Goal: Information Seeking & Learning: Learn about a topic

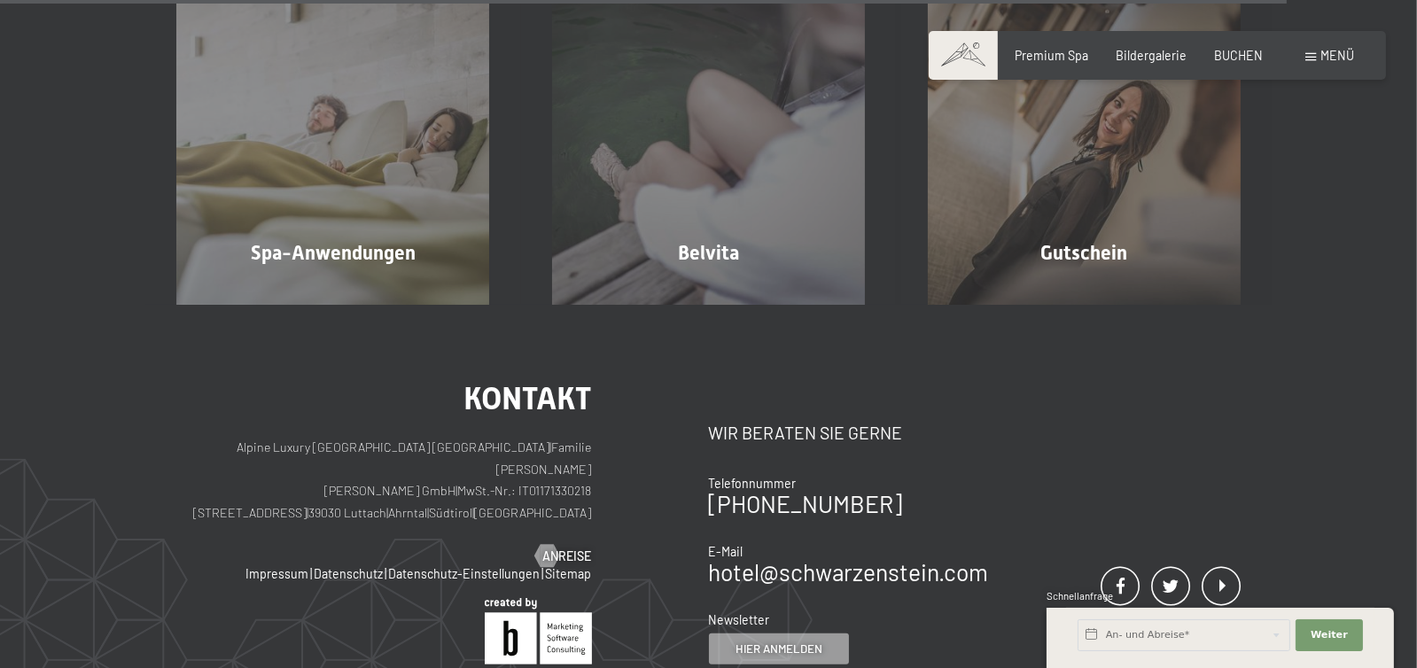
scroll to position [9832, 0]
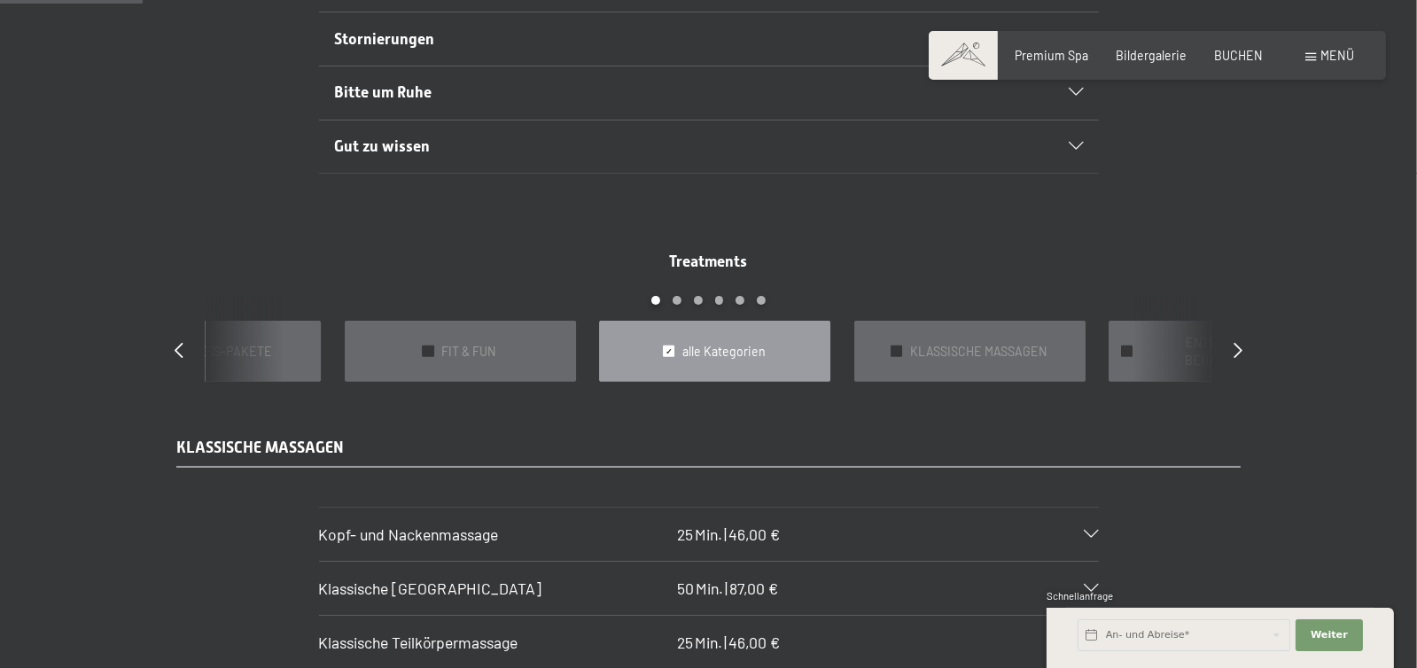
scroll to position [1682, 0]
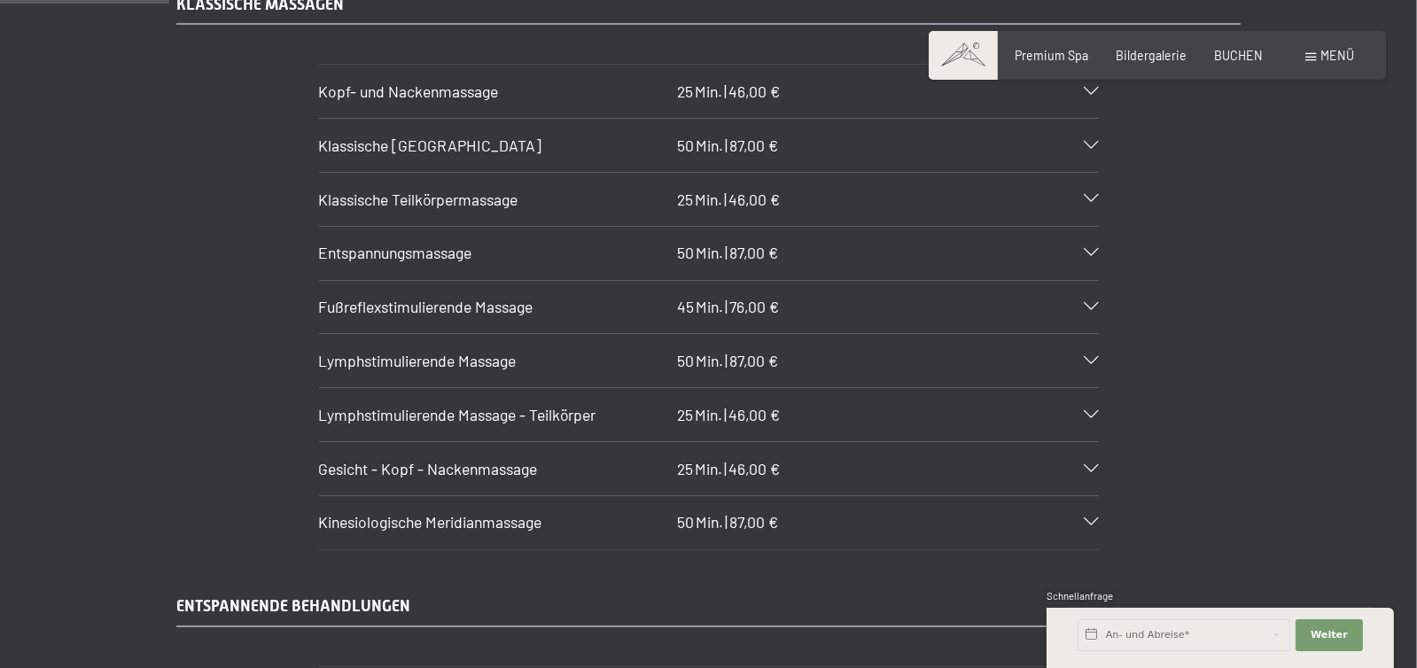
click at [1099, 203] on icon at bounding box center [1091, 199] width 14 height 8
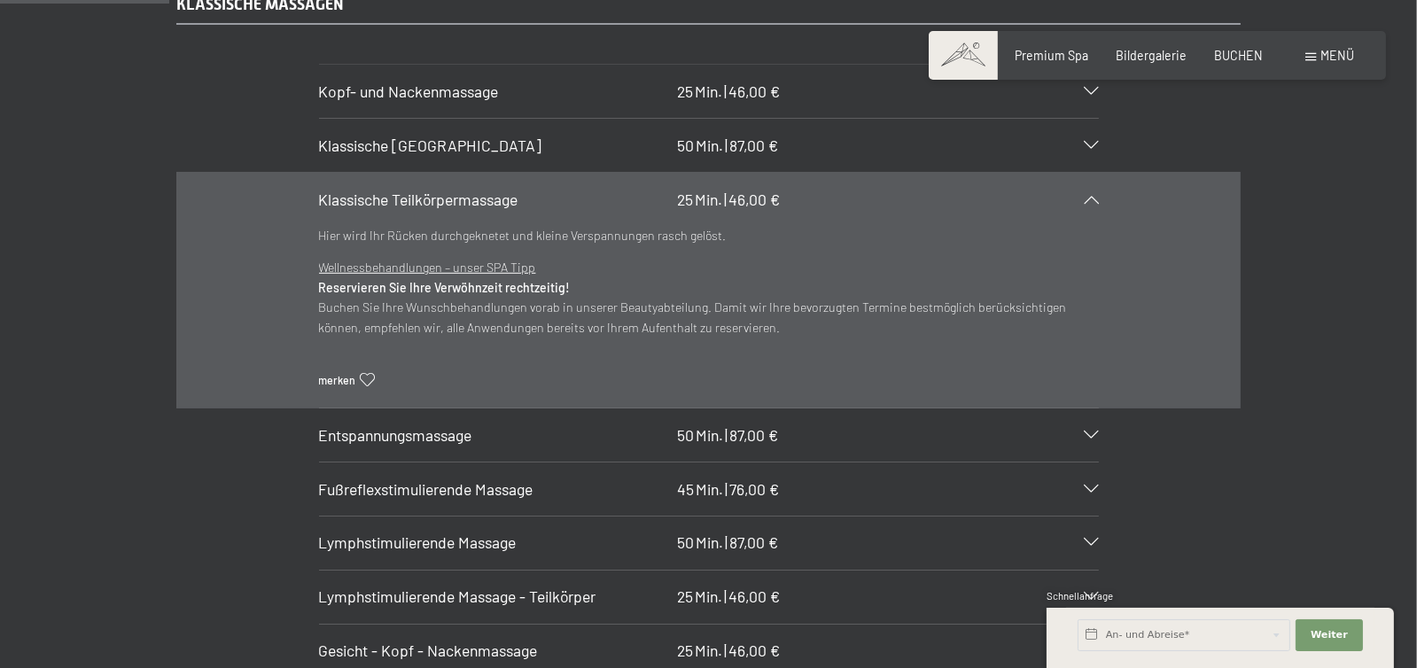
click at [1099, 203] on icon at bounding box center [1091, 199] width 14 height 8
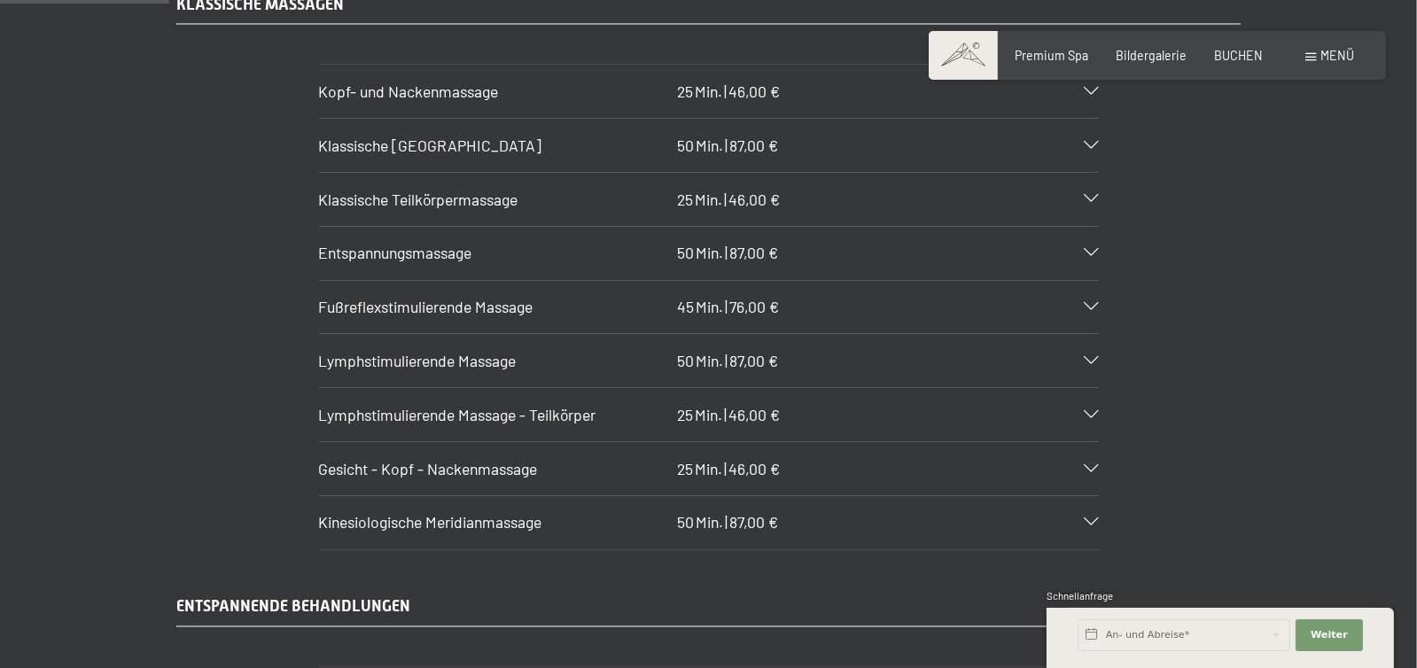
click at [1099, 257] on icon at bounding box center [1091, 253] width 14 height 8
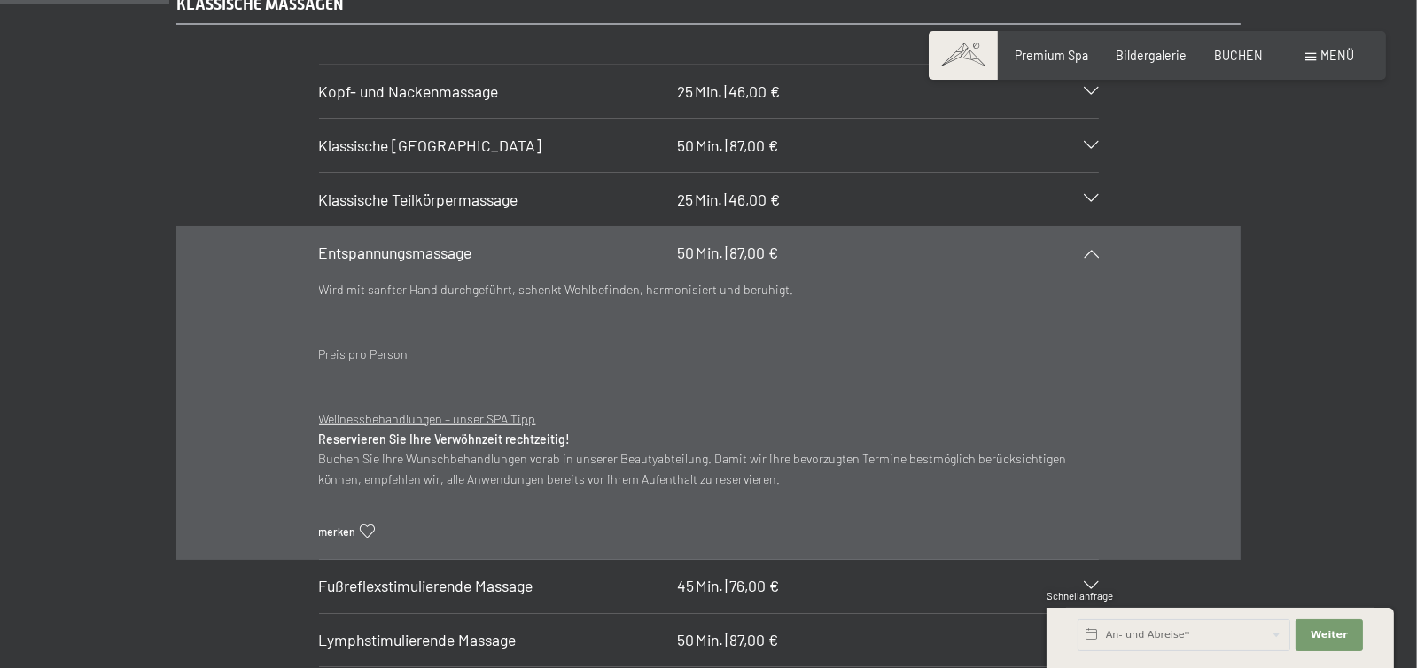
click at [1099, 257] on icon at bounding box center [1091, 253] width 14 height 8
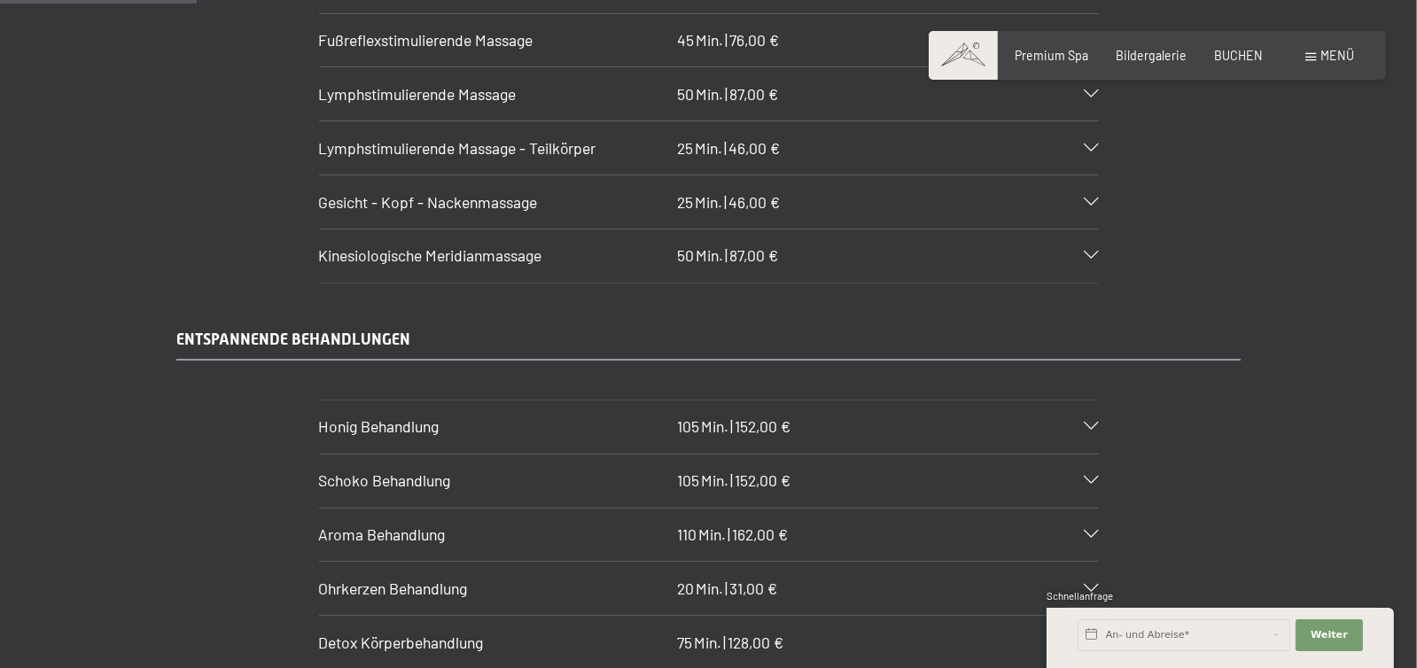
scroll to position [2038, 0]
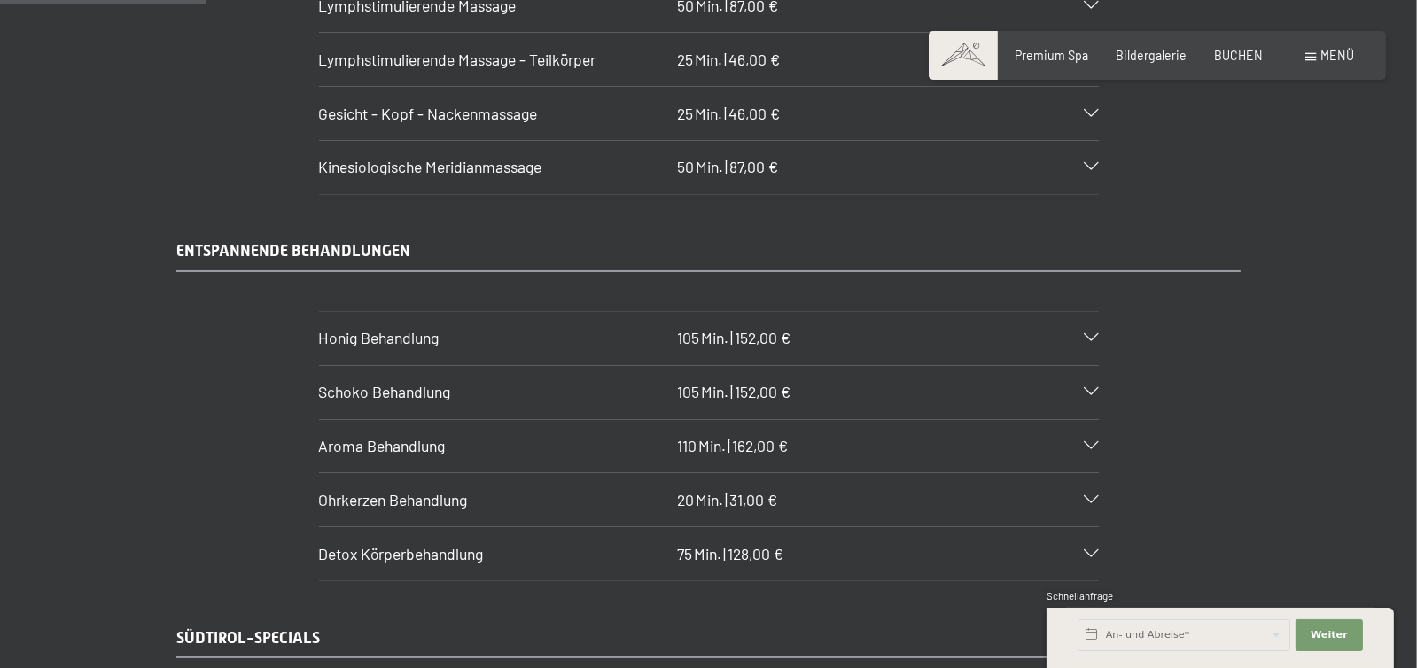
click at [1099, 171] on icon at bounding box center [1091, 167] width 14 height 8
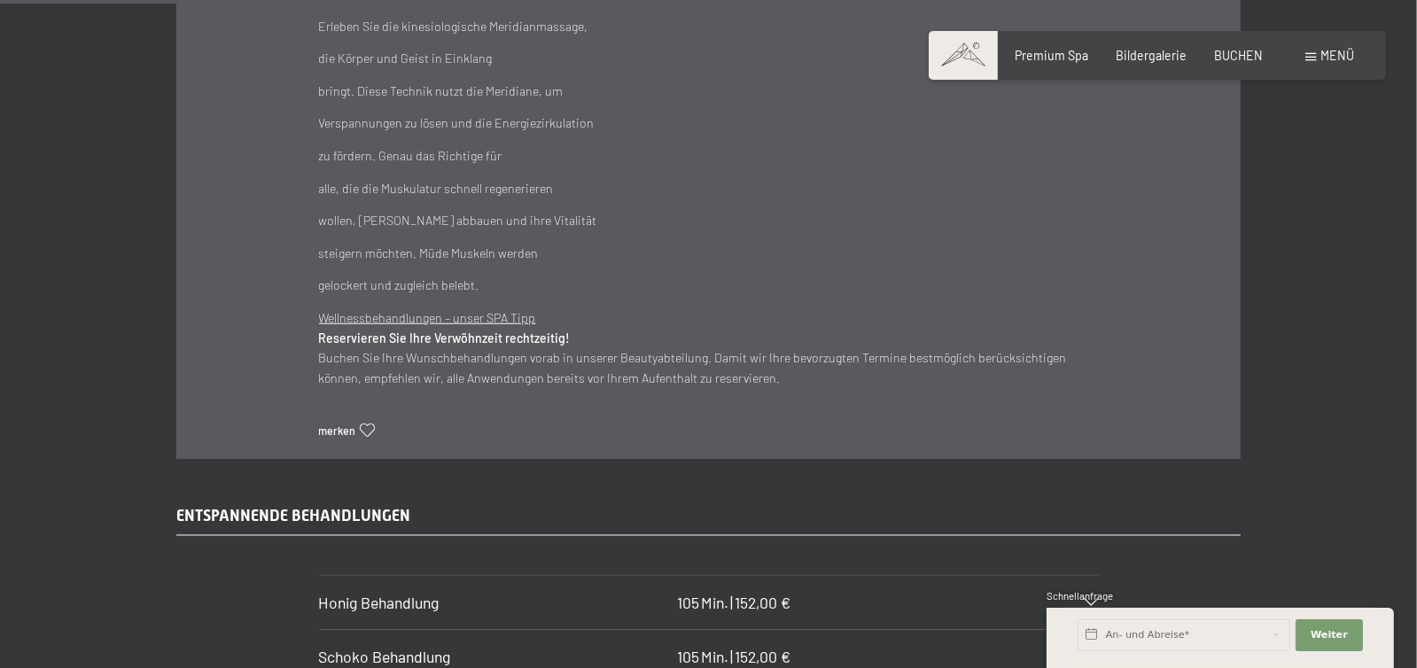
scroll to position [1949, 0]
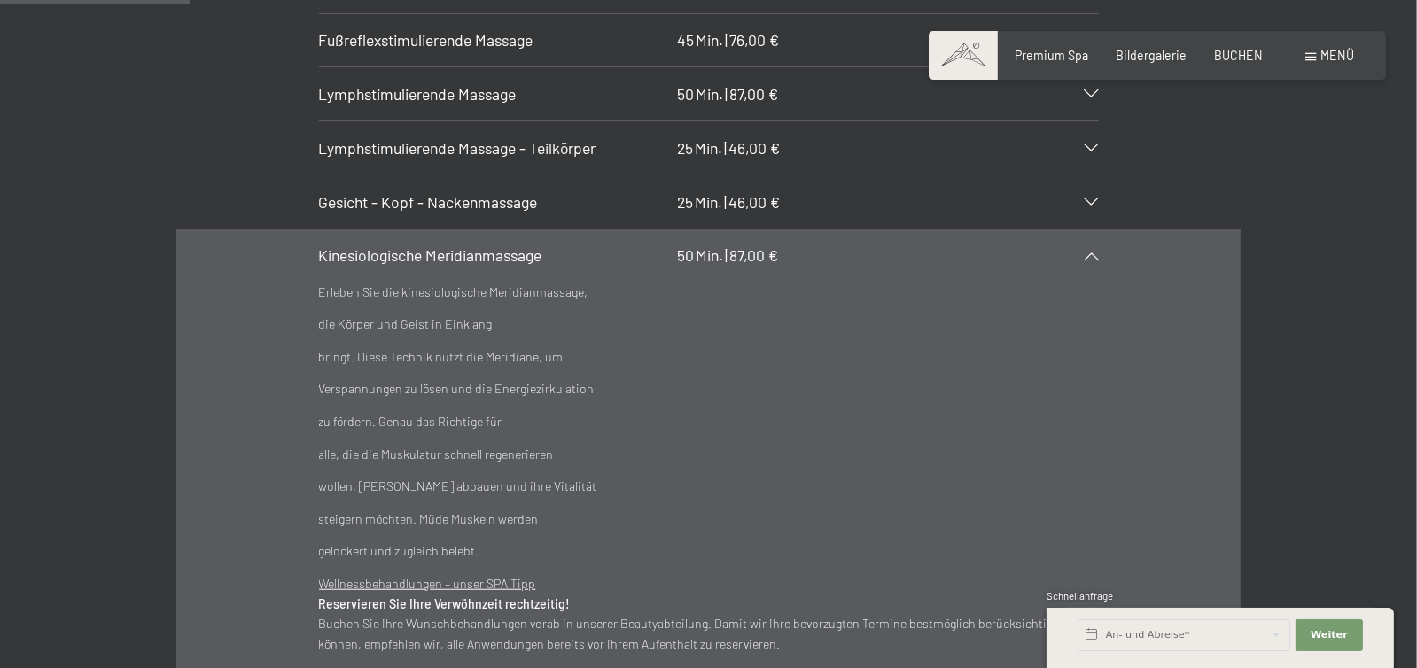
click at [1099, 283] on div "Kinesiologische Meridianmassage 50 Min. | 87,00 €" at bounding box center [709, 255] width 780 height 53
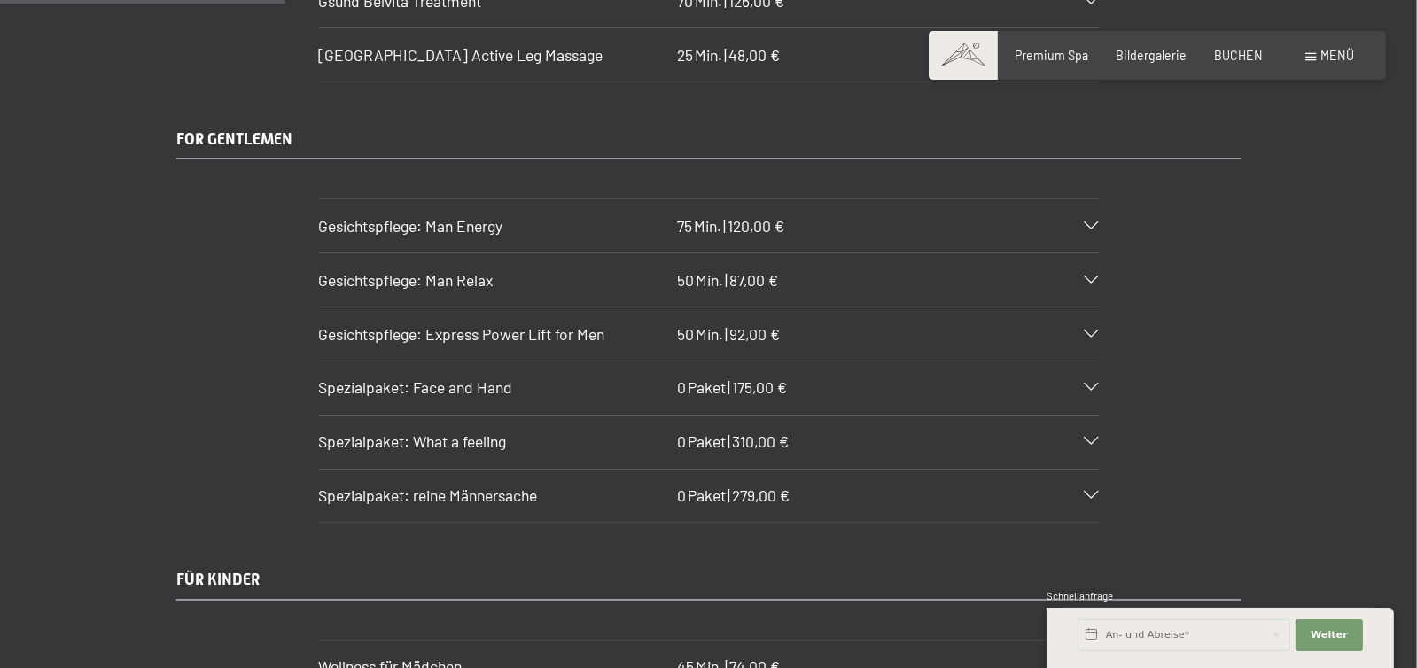
scroll to position [2745, 0]
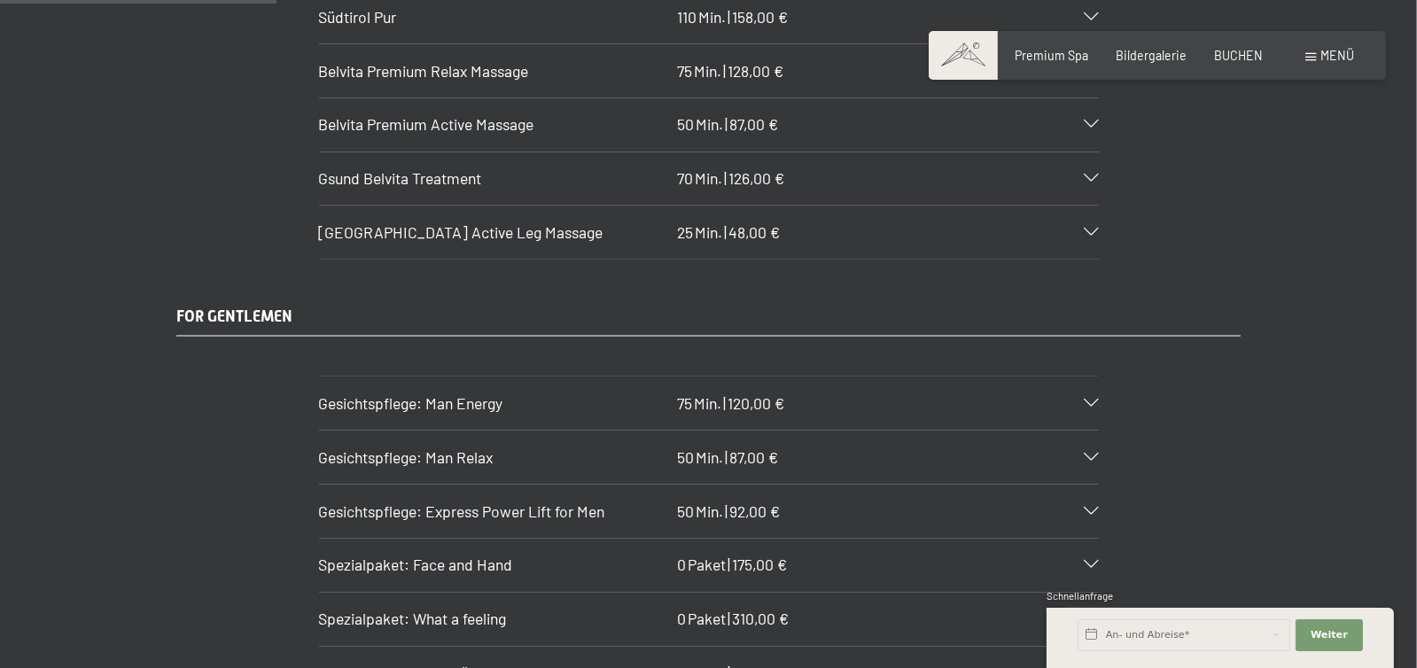
click at [1099, 21] on icon at bounding box center [1091, 17] width 14 height 8
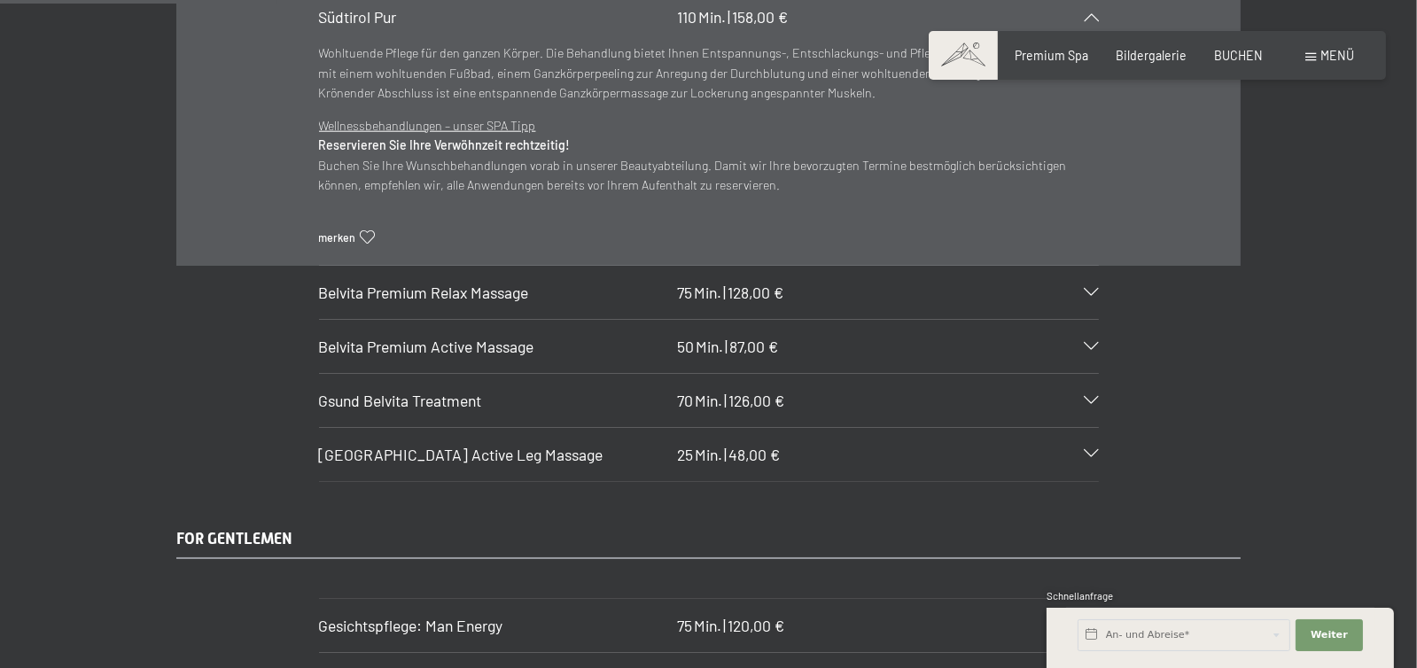
click at [1099, 21] on icon at bounding box center [1091, 17] width 14 height 8
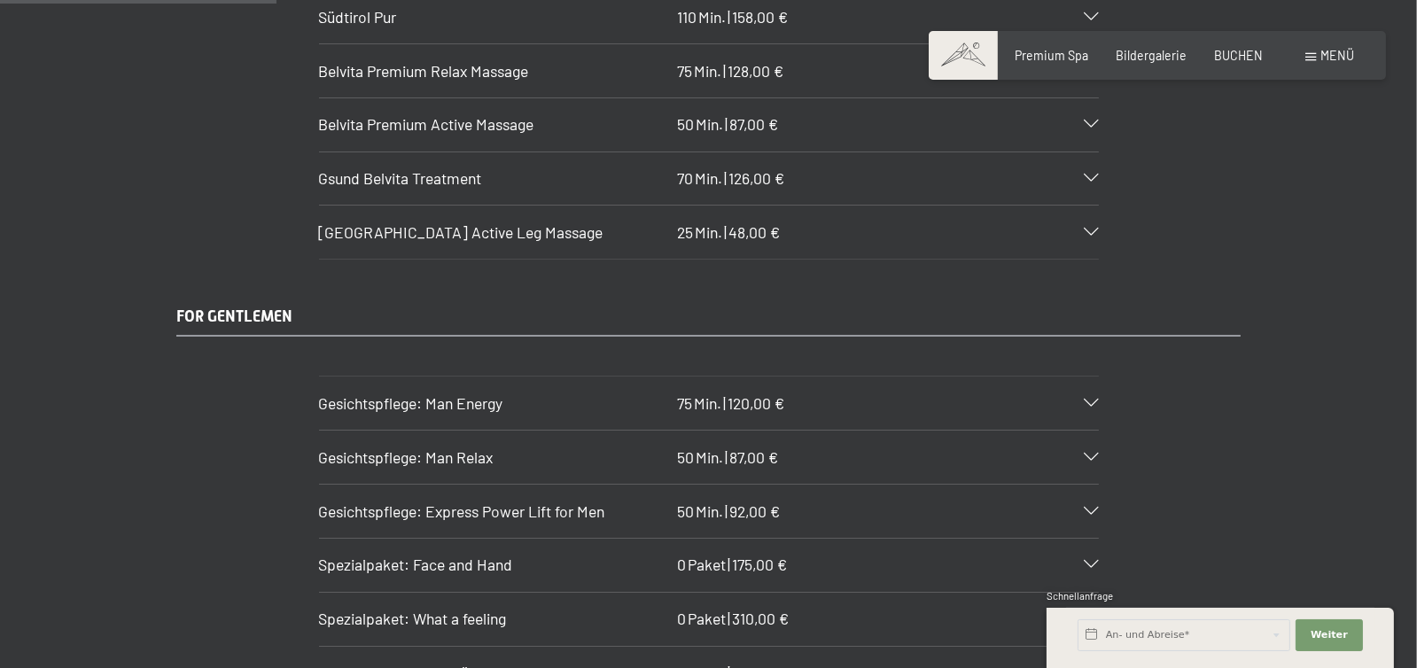
click at [1099, 74] on icon at bounding box center [1091, 70] width 14 height 8
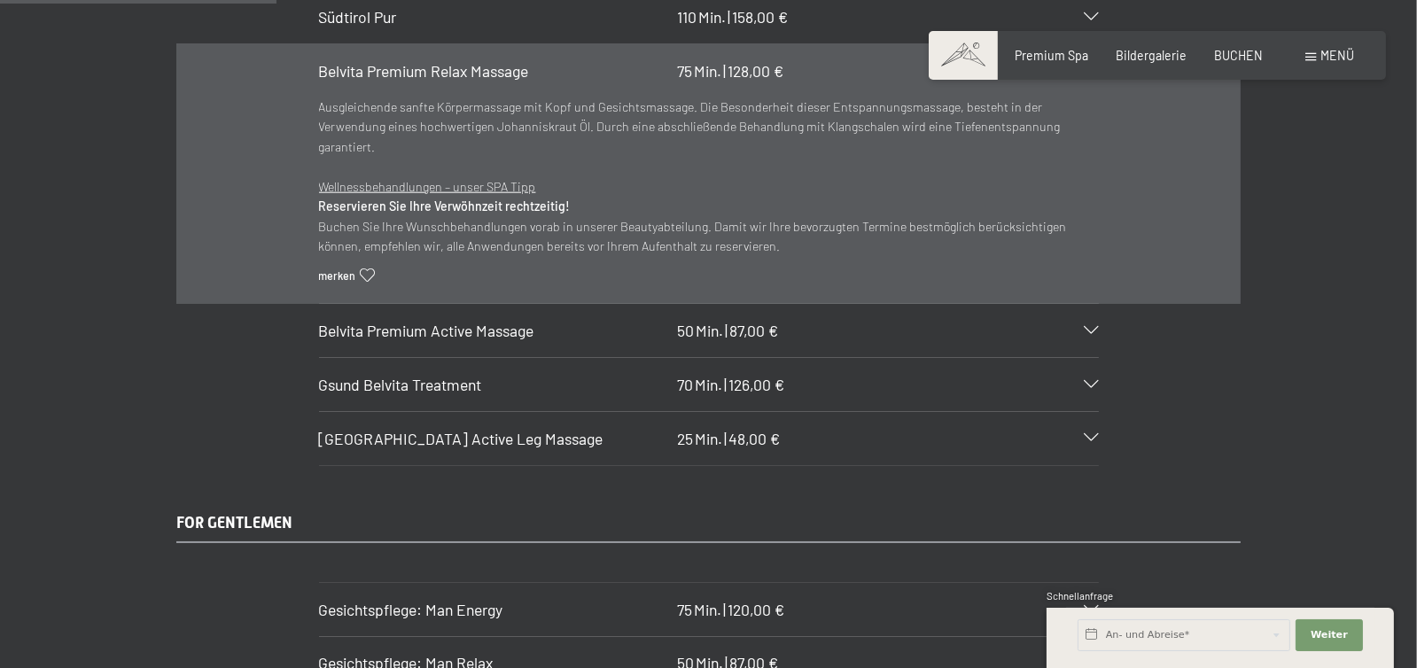
click at [1099, 74] on icon at bounding box center [1091, 70] width 14 height 8
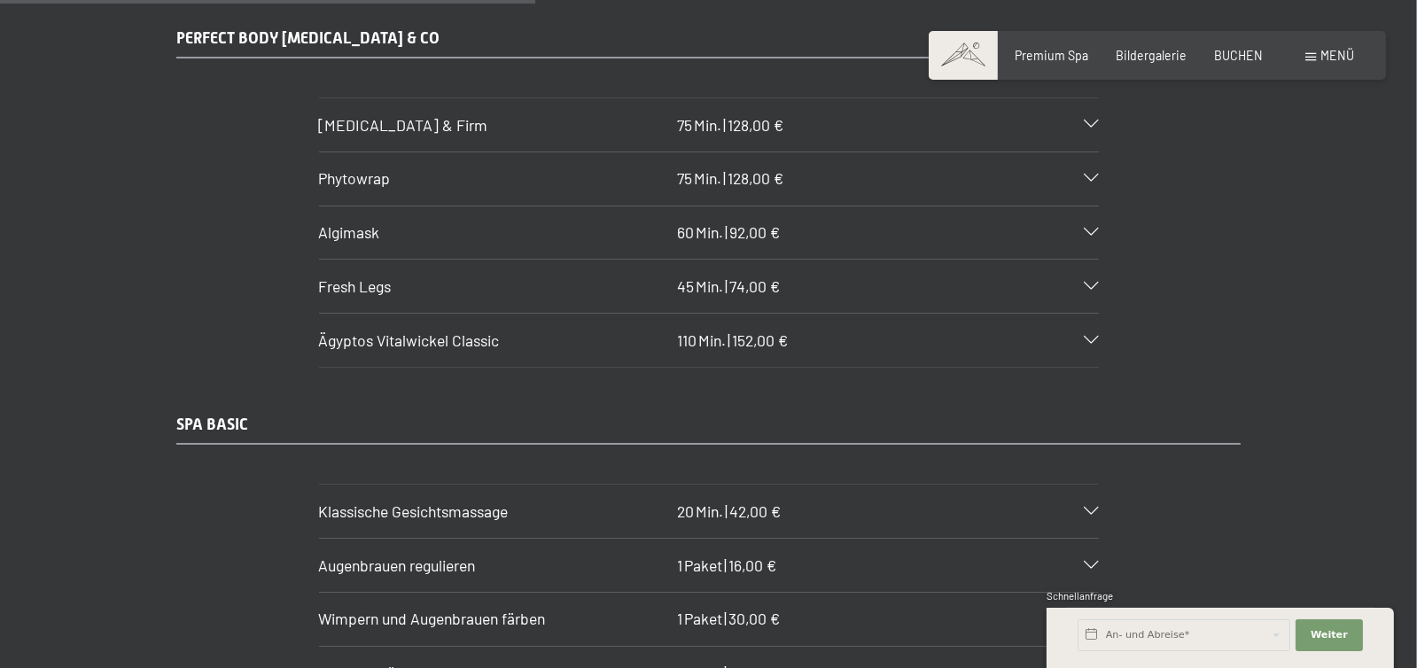
scroll to position [5314, 0]
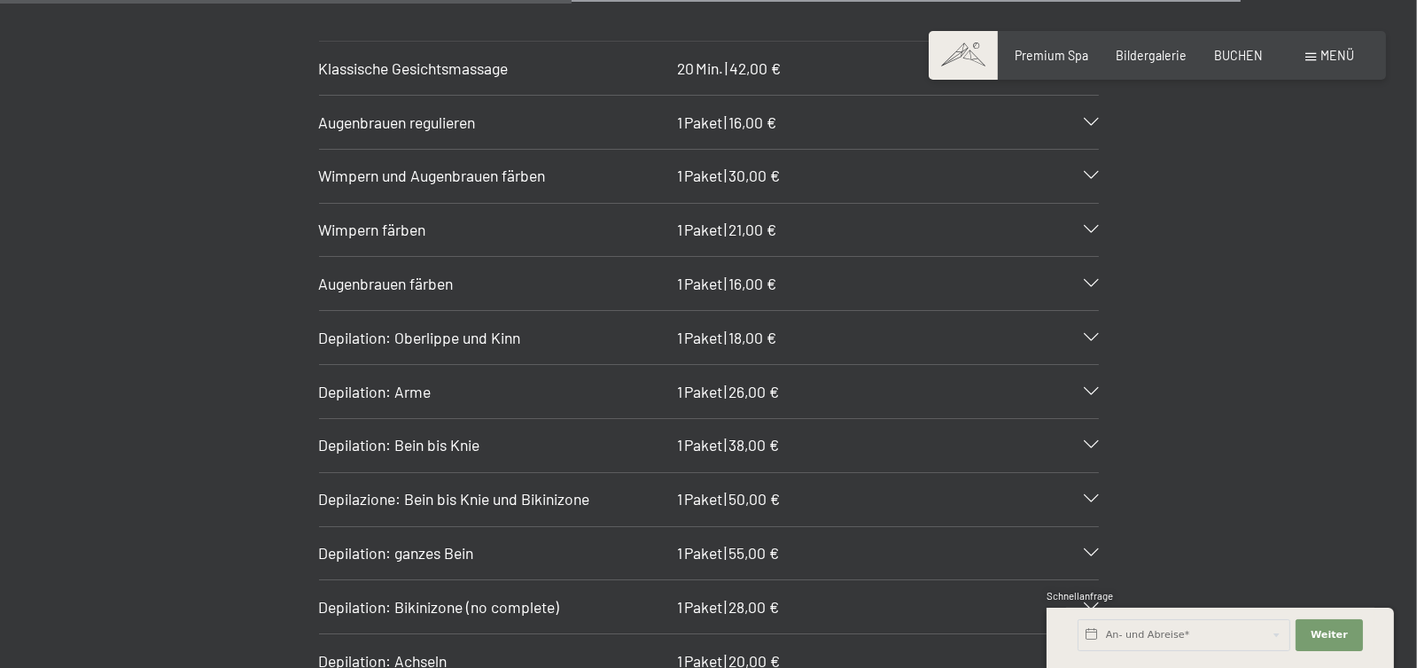
scroll to position [5757, 0]
